Goal: Task Accomplishment & Management: Manage account settings

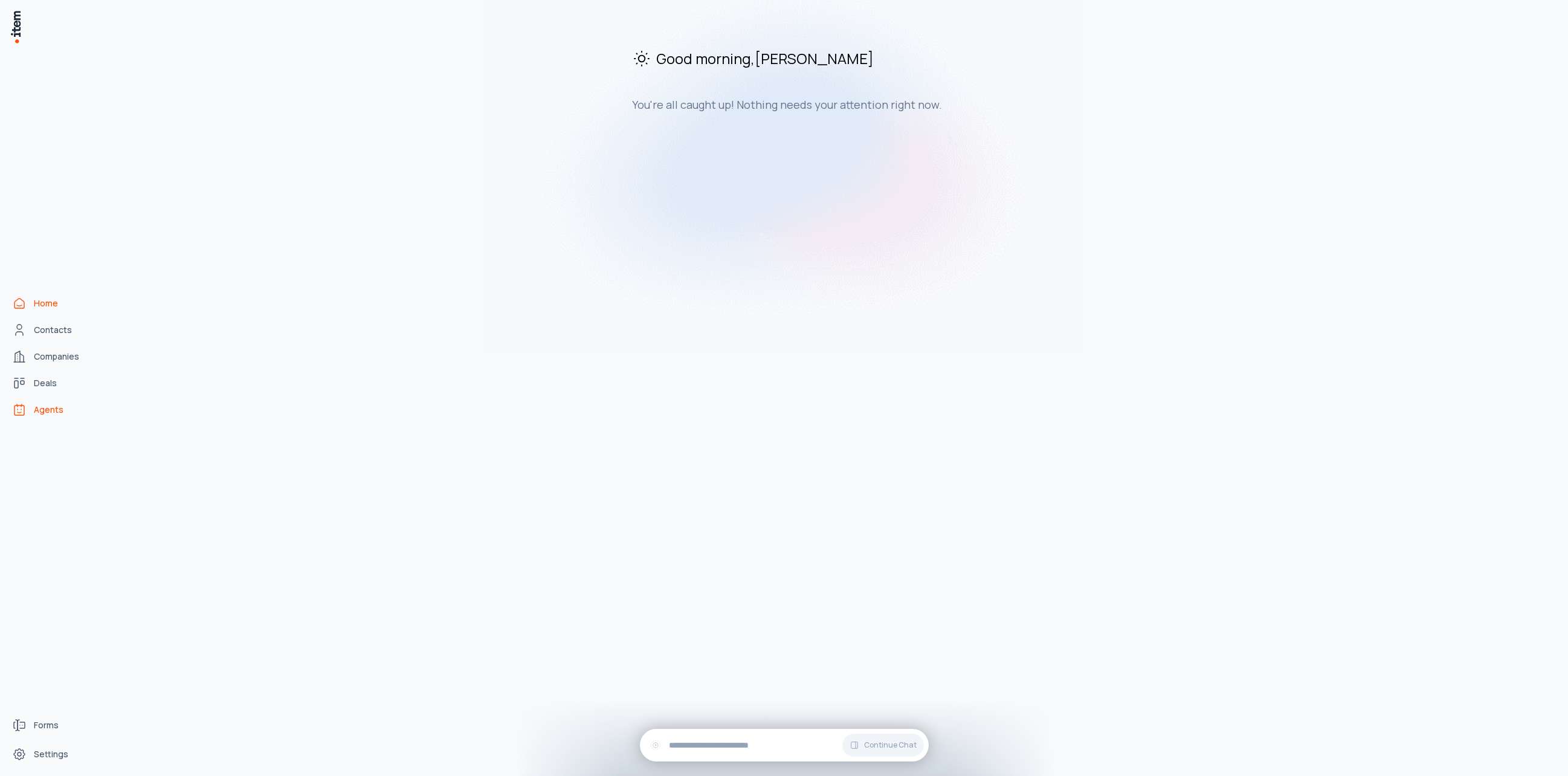
drag, startPoint x: 37, startPoint y: 397, endPoint x: 37, endPoint y: 405, distance: 8.0
click at [37, 397] on div "Home Contacts Companies Deals Agents" at bounding box center [53, 356] width 106 height 713
click at [36, 410] on span "Agents" at bounding box center [49, 409] width 30 height 12
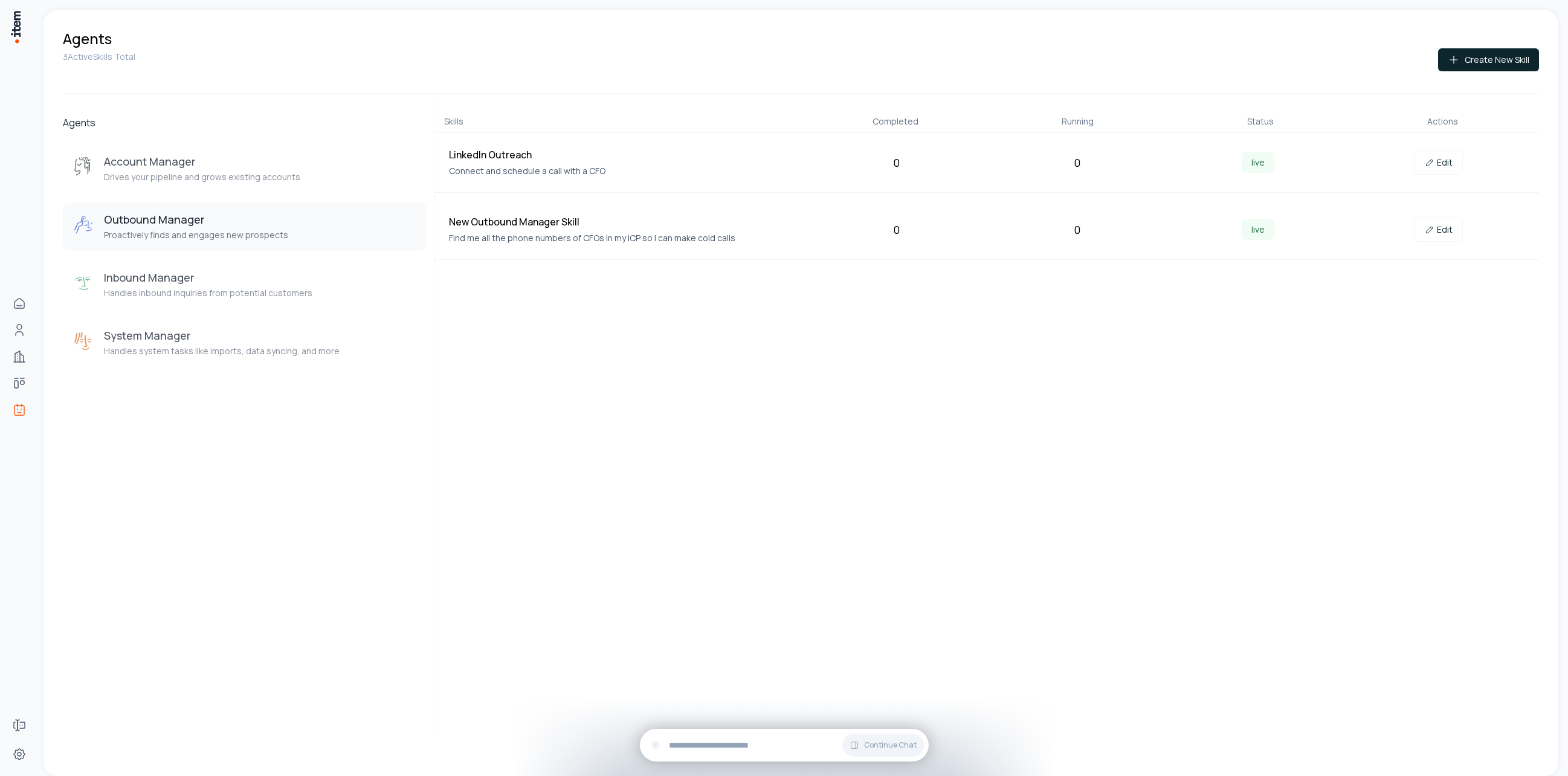
click at [485, 172] on p "Connect and schedule a call with a CFO" at bounding box center [625, 171] width 352 height 13
click at [525, 152] on h4 "LinkedIn Outreach" at bounding box center [625, 155] width 352 height 15
drag, startPoint x: 474, startPoint y: 151, endPoint x: 1131, endPoint y: 175, distance: 657.4
click at [474, 152] on h4 "LinkedIn Outreach" at bounding box center [625, 155] width 352 height 15
click at [1443, 161] on link "Edit" at bounding box center [1439, 163] width 49 height 24
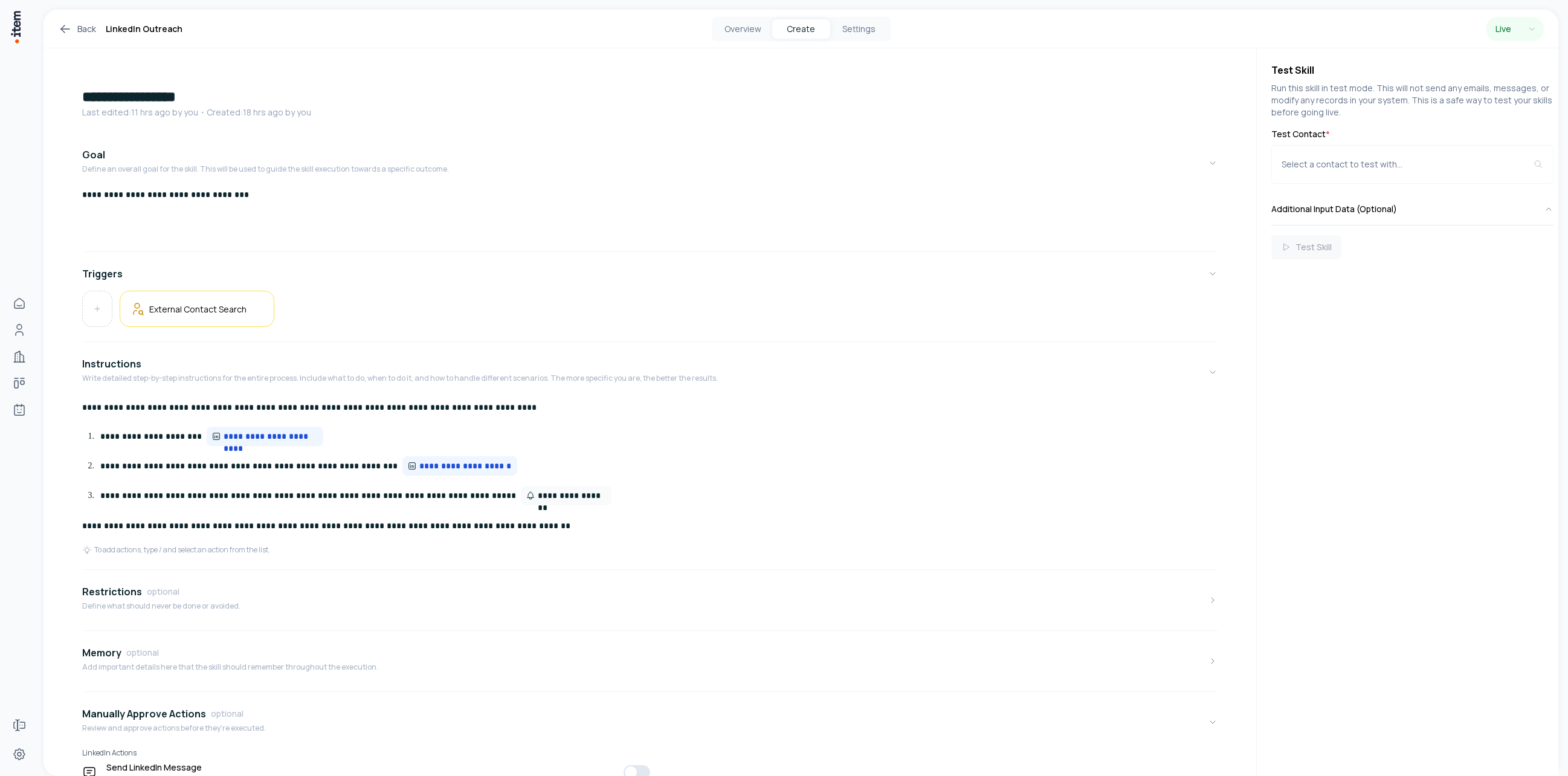
click at [85, 34] on link "Back" at bounding box center [77, 29] width 38 height 15
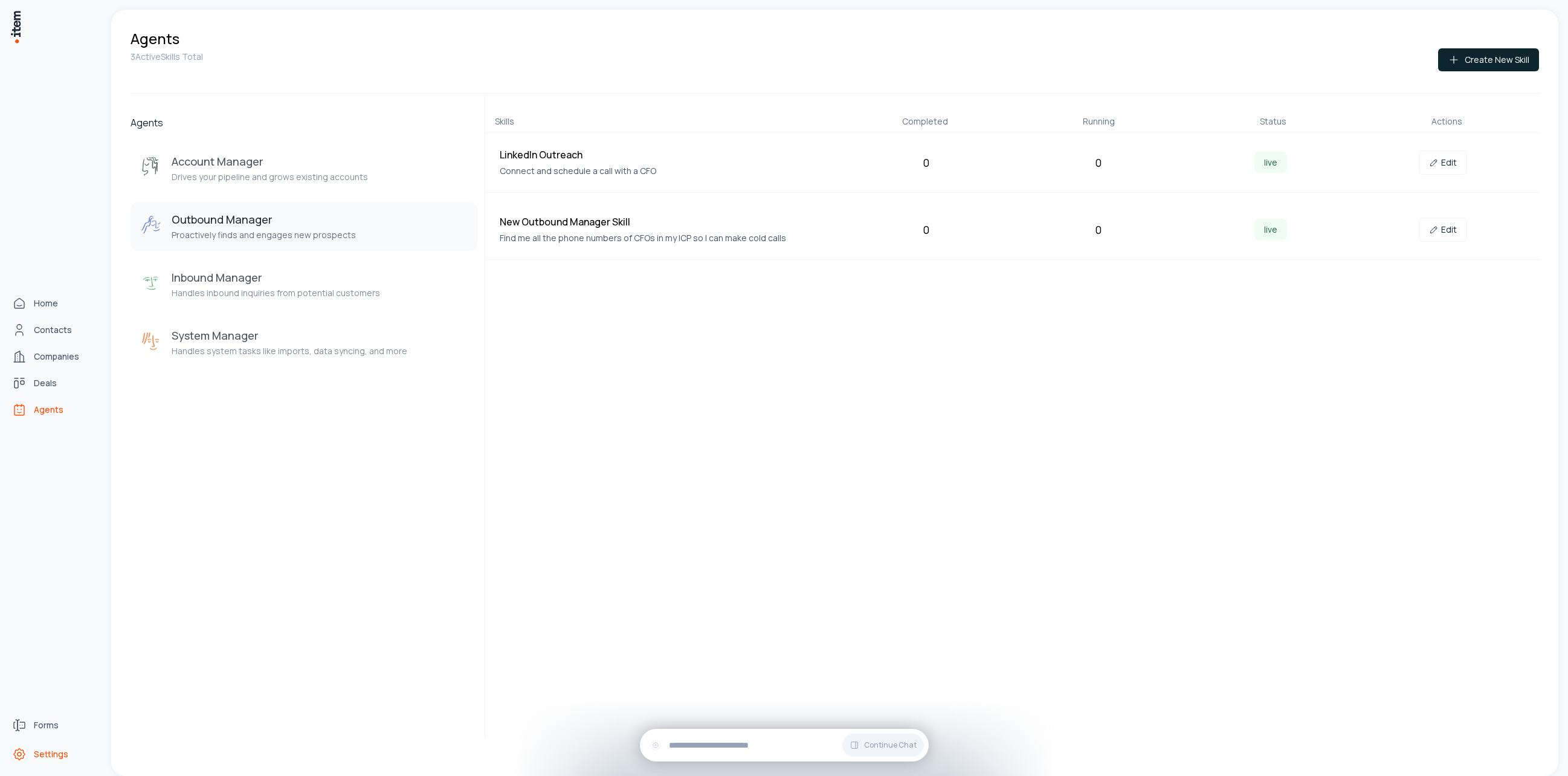
click at [19, 750] on icon "Settings" at bounding box center [19, 754] width 15 height 15
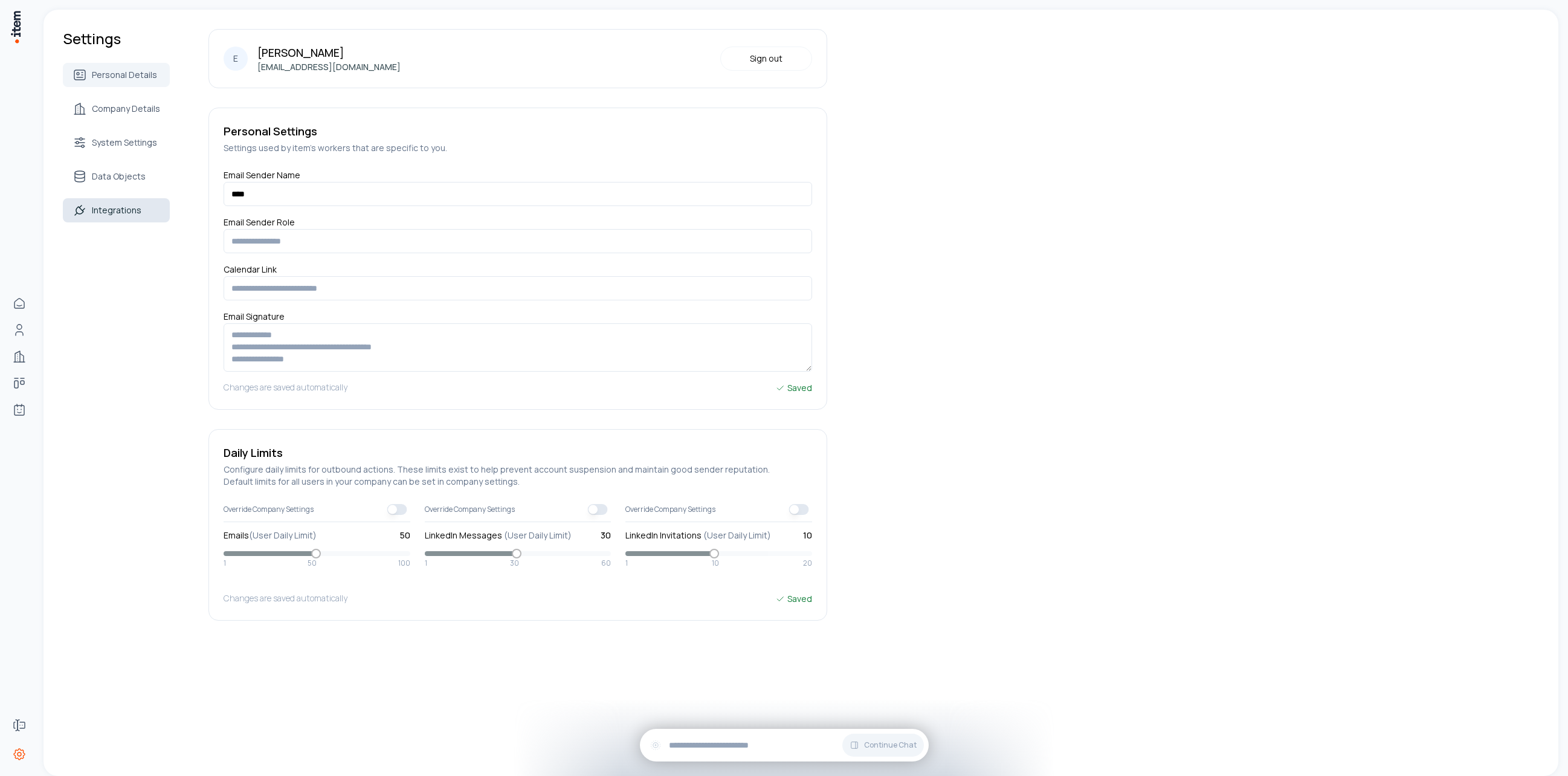
click at [122, 209] on span "Integrations" at bounding box center [116, 210] width 49 height 12
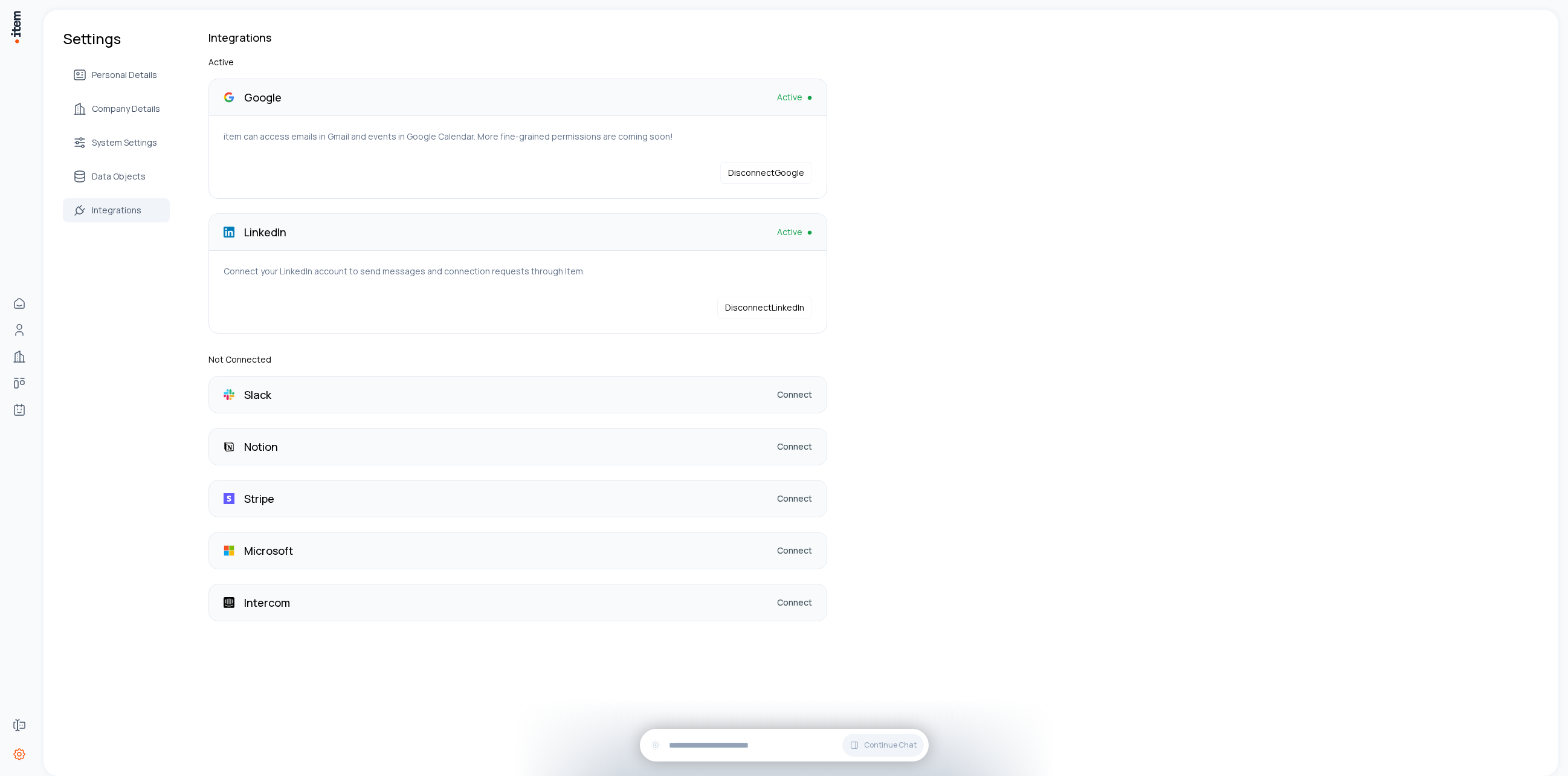
click at [987, 232] on div "Settings Personal Details Company Details System Settings Data Objects Integrat…" at bounding box center [801, 344] width 1515 height 669
